Goal: Transaction & Acquisition: Book appointment/travel/reservation

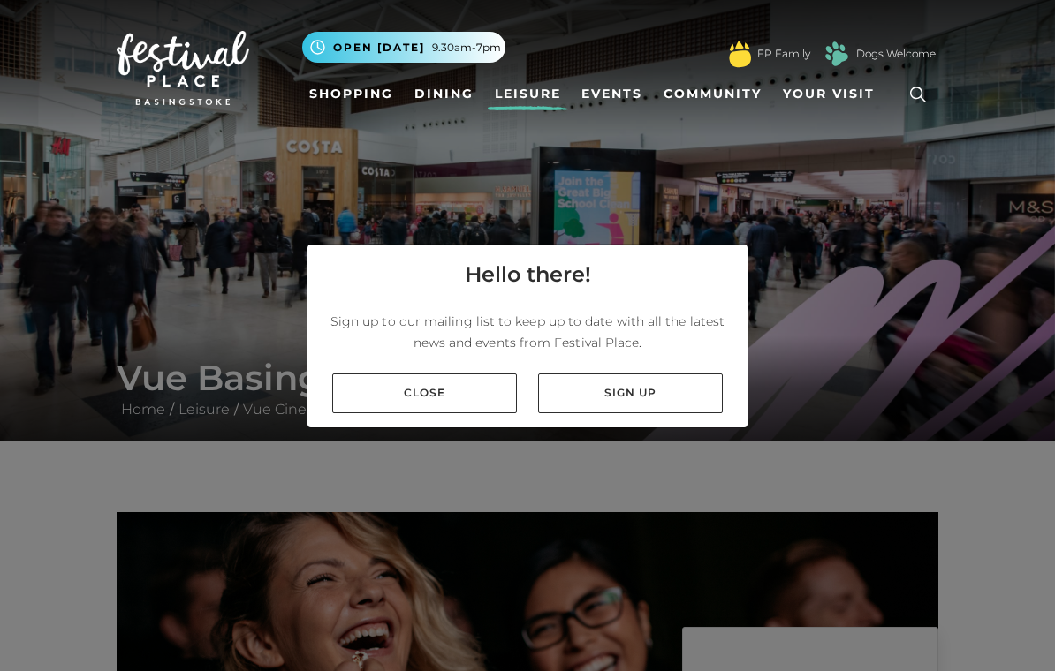
click at [356, 403] on link "Close" at bounding box center [424, 394] width 185 height 40
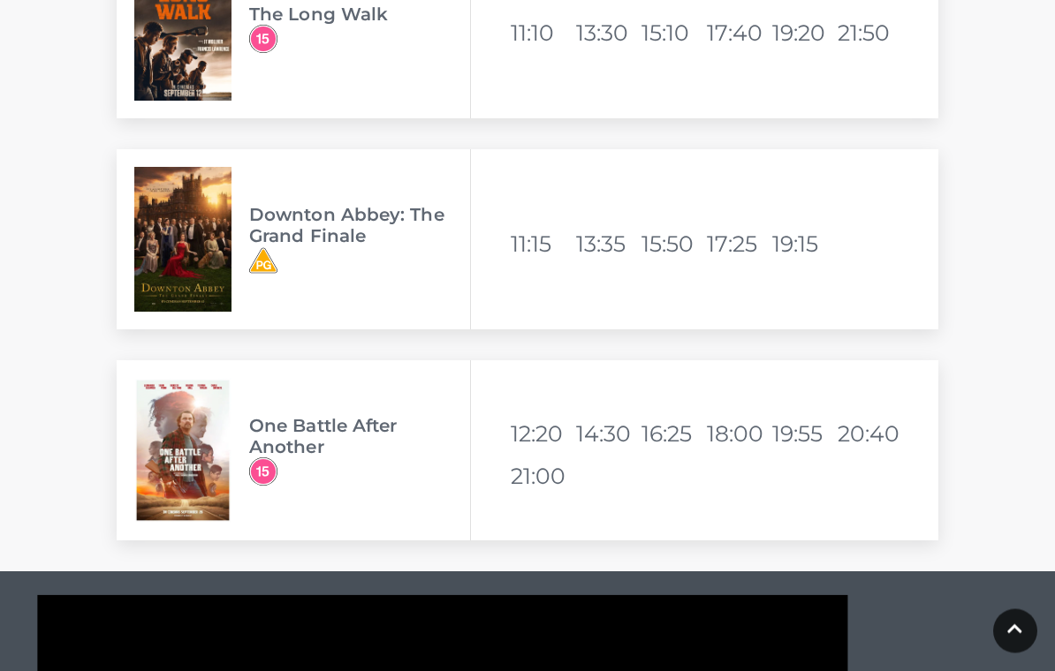
scroll to position [4247, 0]
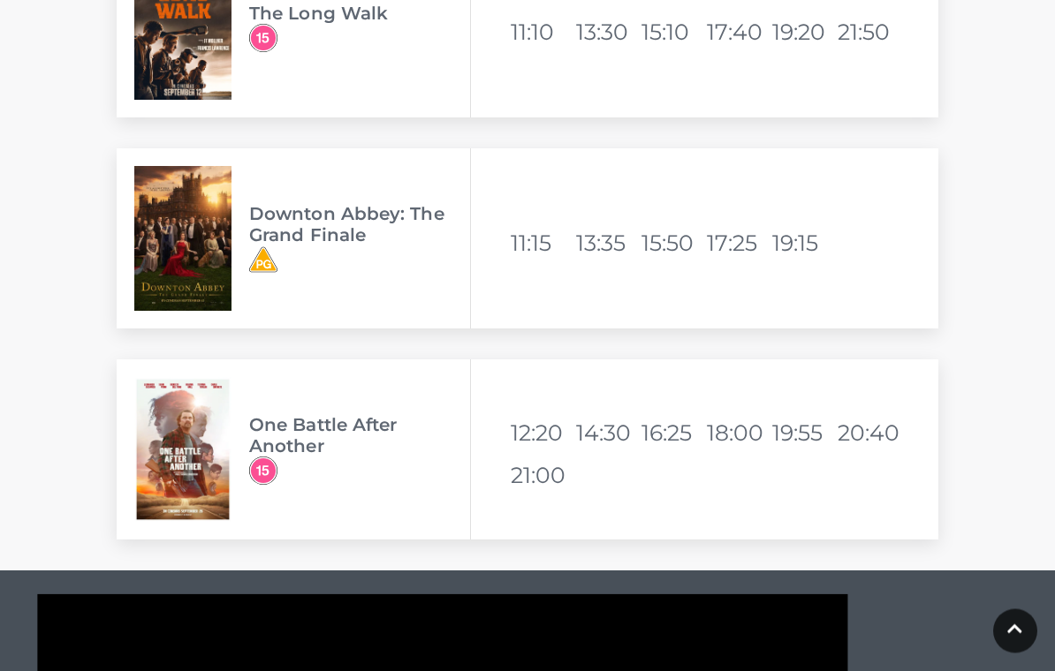
click at [190, 234] on img at bounding box center [182, 239] width 97 height 145
click at [262, 231] on h3 "Downton Abbey: The Grand Finale" at bounding box center [359, 224] width 221 height 42
click at [172, 234] on img at bounding box center [182, 238] width 97 height 145
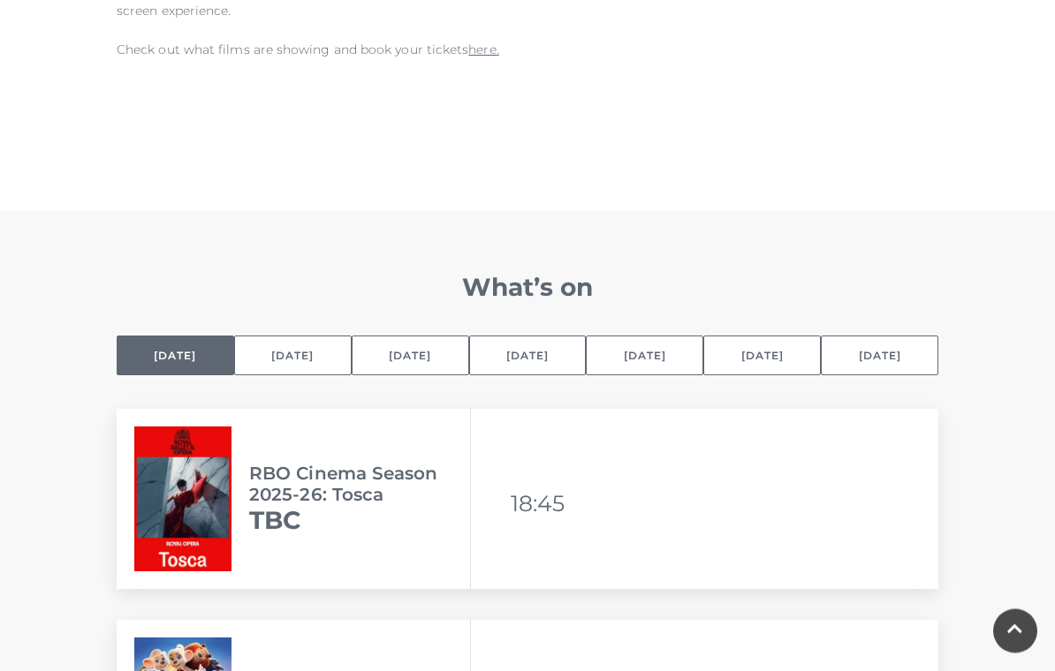
scroll to position [1032, 0]
click at [530, 355] on button "[DATE]" at bounding box center [527, 356] width 117 height 40
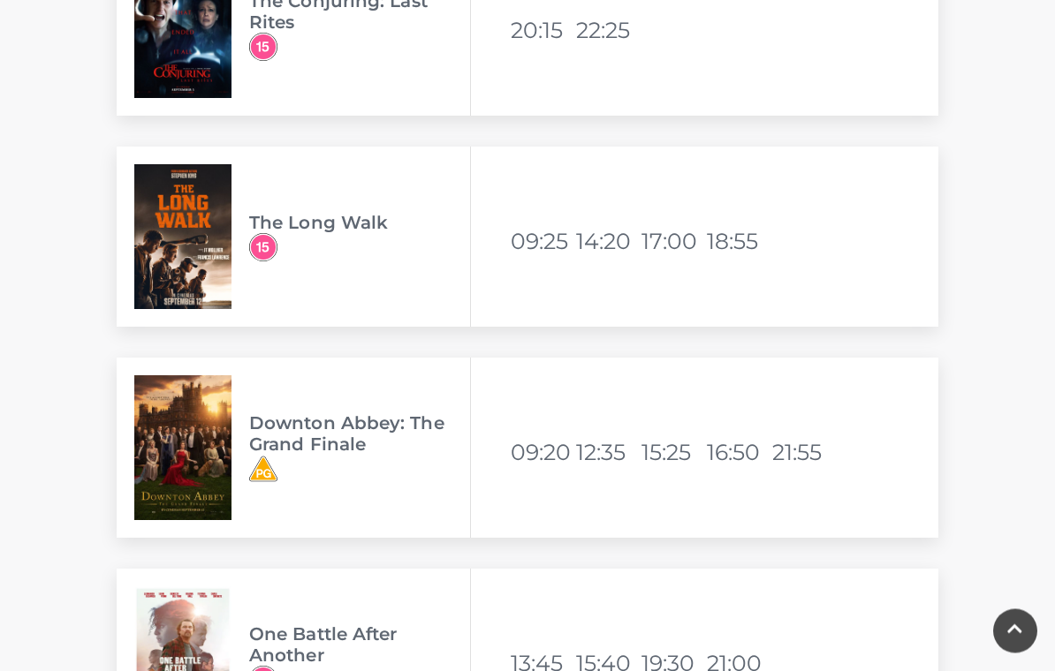
scroll to position [4883, 0]
click at [176, 468] on img at bounding box center [182, 447] width 97 height 145
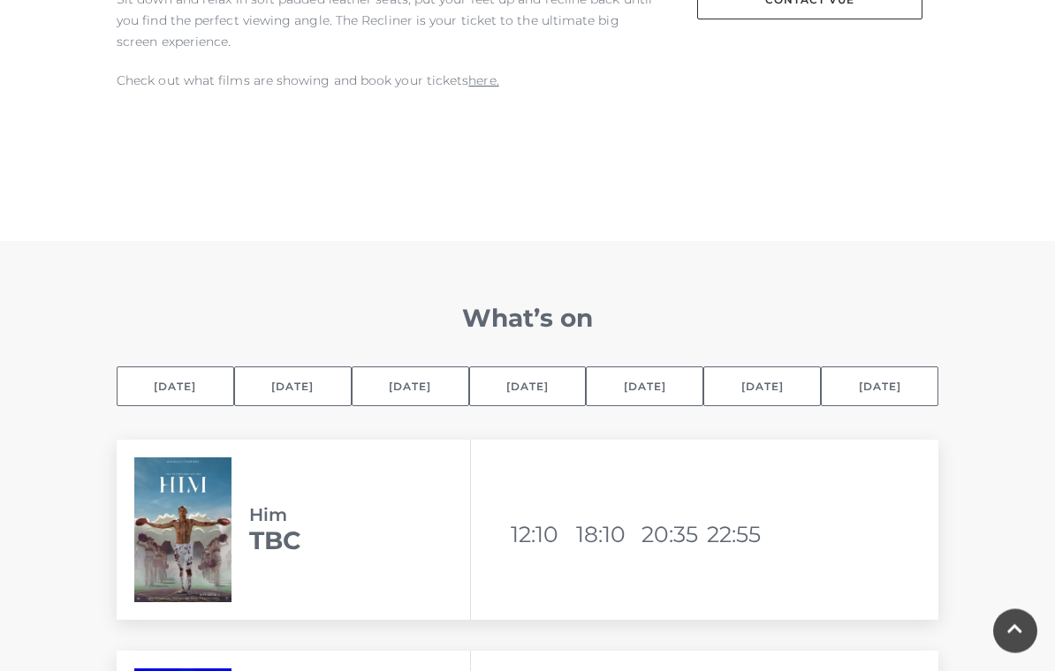
scroll to position [1004, 0]
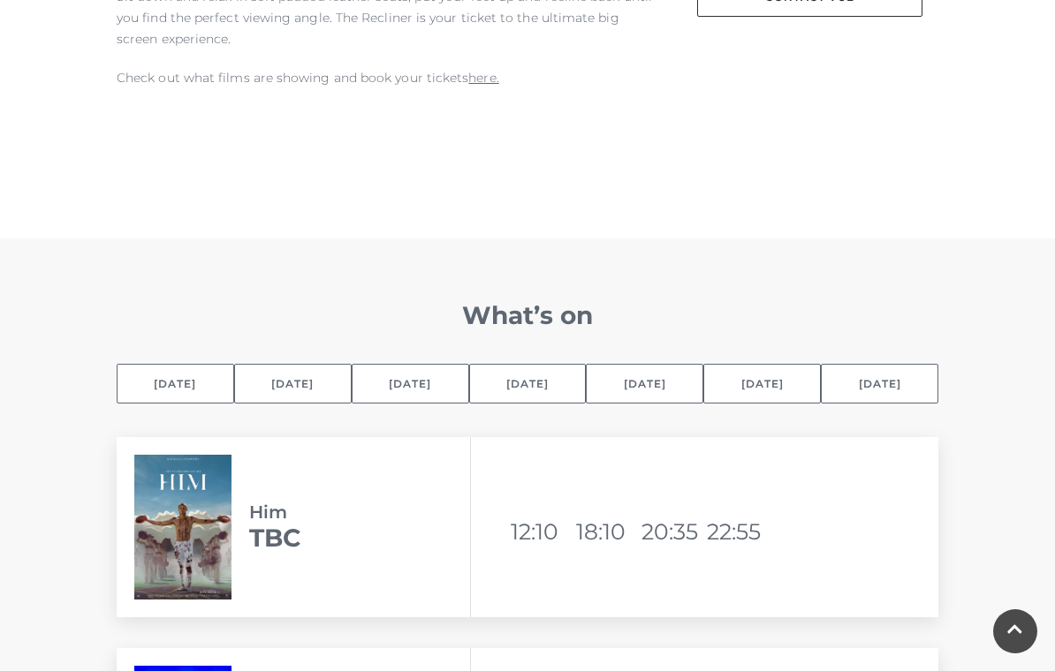
click at [535, 390] on button "[DATE]" at bounding box center [527, 384] width 117 height 40
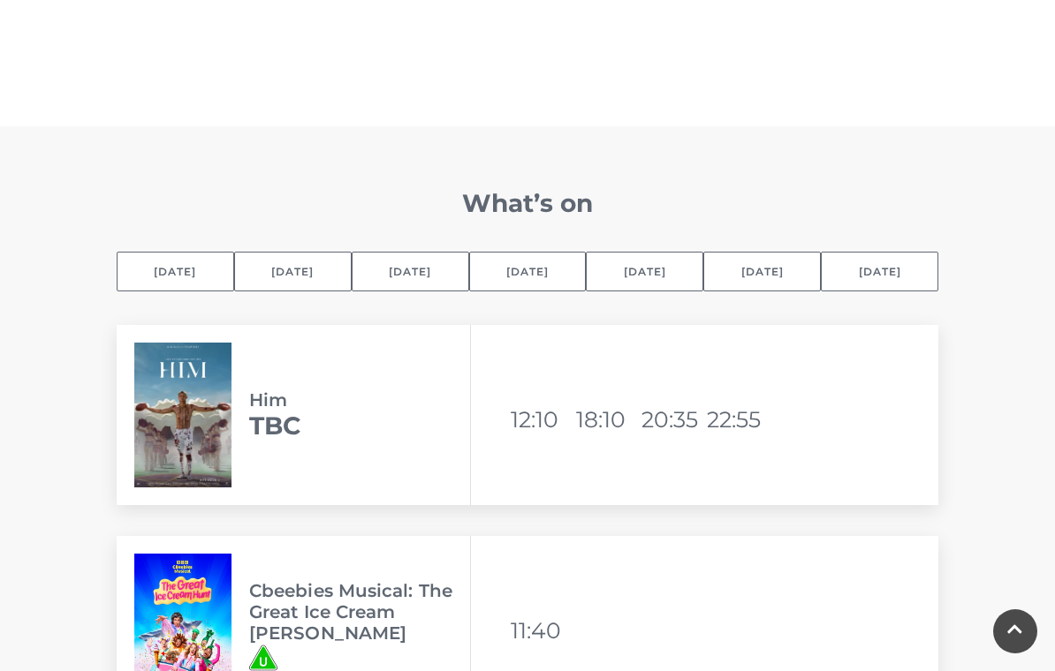
scroll to position [1115, 0]
click at [534, 274] on button "[DATE]" at bounding box center [527, 273] width 117 height 40
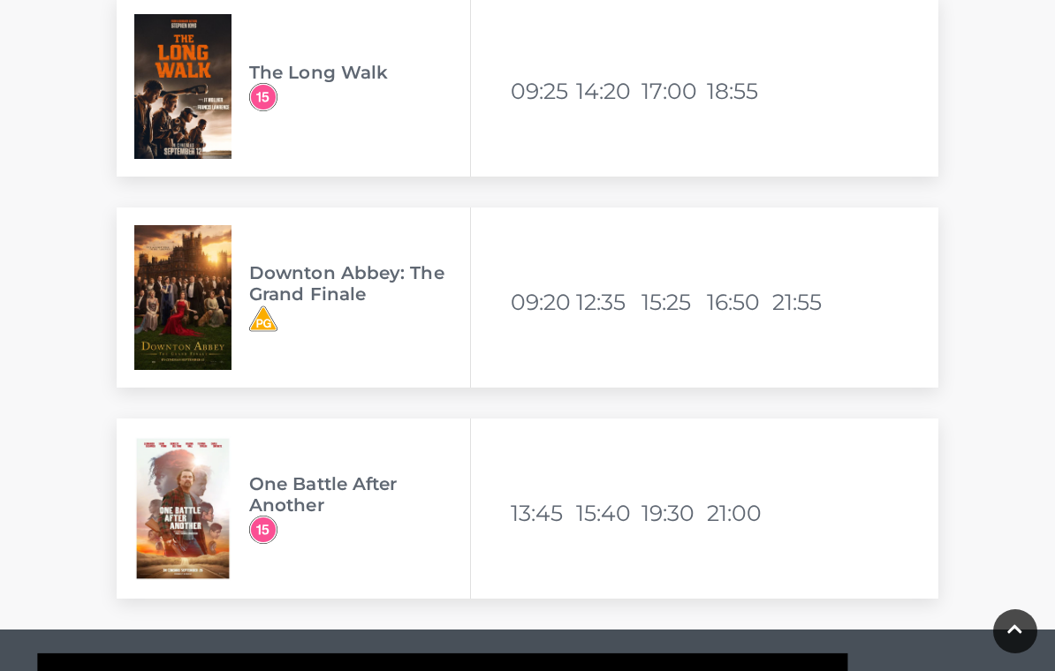
scroll to position [5048, 0]
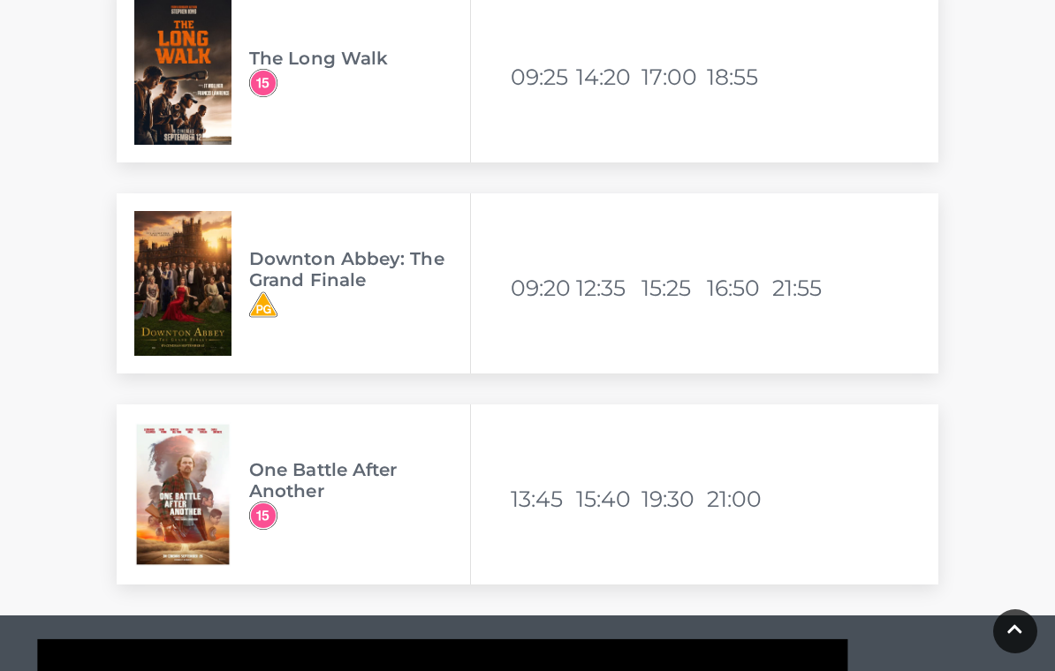
click at [163, 297] on img at bounding box center [182, 283] width 97 height 145
click at [603, 291] on li "12:35" at bounding box center [607, 288] width 62 height 42
click at [583, 278] on li "12:35" at bounding box center [607, 288] width 62 height 42
click at [207, 262] on img at bounding box center [182, 283] width 97 height 145
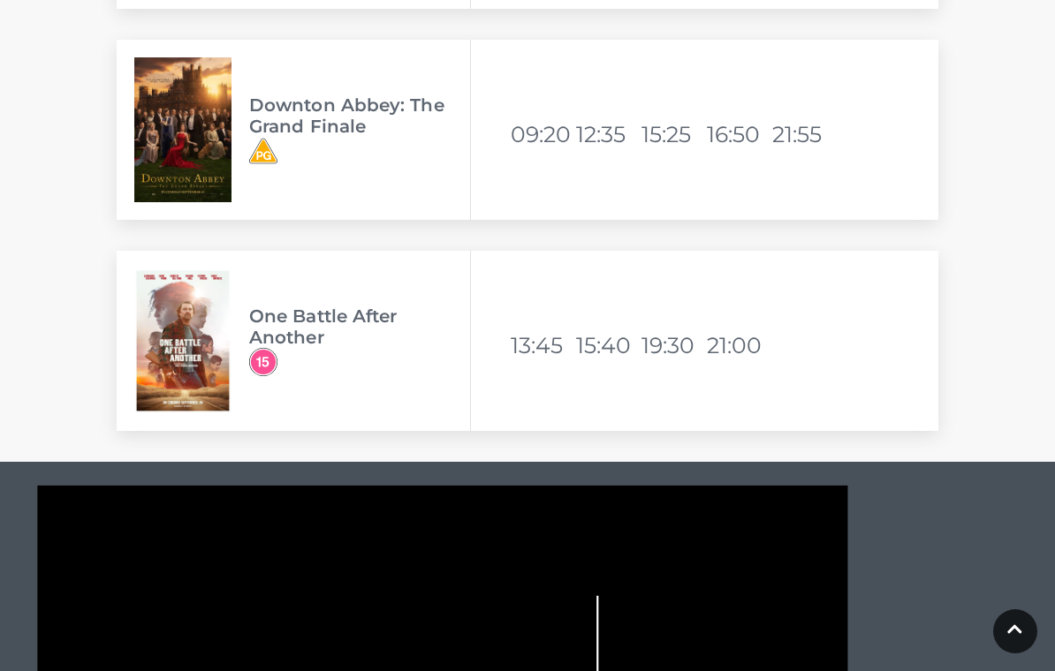
scroll to position [4908, 0]
